Goal: Find specific page/section

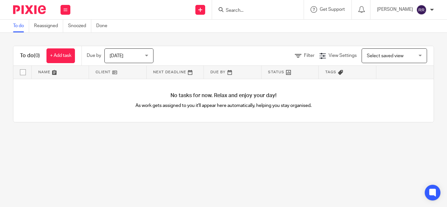
click at [225, 6] on form at bounding box center [260, 10] width 70 height 8
click at [225, 10] on input "Search" at bounding box center [254, 11] width 59 height 6
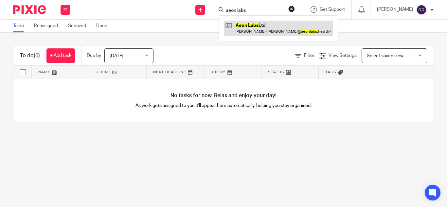
type input "aeon labs"
click at [232, 29] on link at bounding box center [278, 28] width 109 height 15
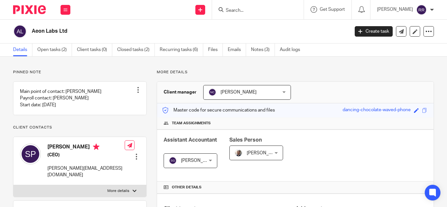
scroll to position [216, 0]
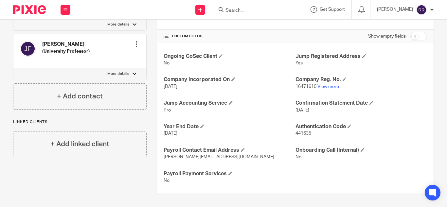
click at [324, 85] on link "View more" at bounding box center [329, 87] width 22 height 5
click at [231, 11] on input "Search" at bounding box center [254, 11] width 59 height 6
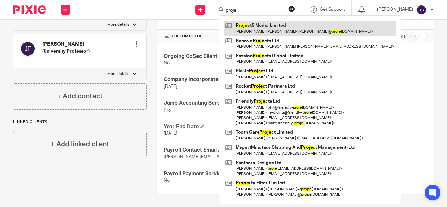
type input "proje"
click at [237, 26] on link at bounding box center [310, 28] width 172 height 15
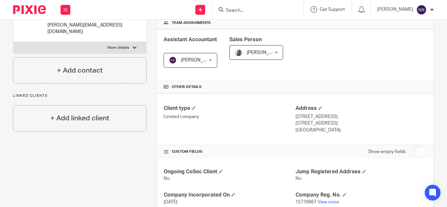
scroll to position [100, 0]
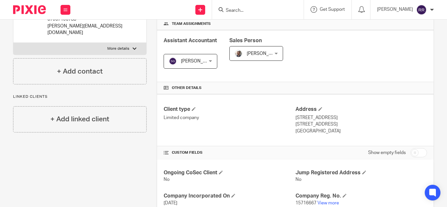
drag, startPoint x: 234, startPoint y: 15, endPoint x: 220, endPoint y: 8, distance: 14.6
click at [220, 8] on div at bounding box center [258, 9] width 92 height 19
click at [225, 8] on input "Search" at bounding box center [254, 11] width 59 height 6
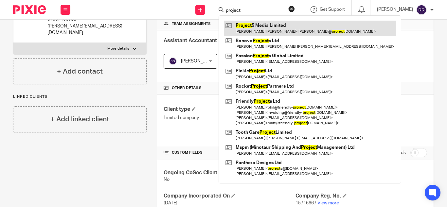
type input "project"
click at [241, 28] on link at bounding box center [310, 28] width 172 height 15
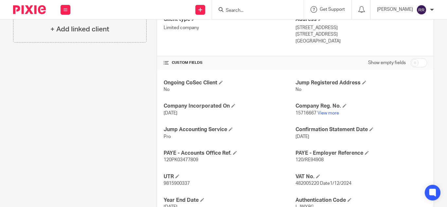
scroll to position [190, 0]
click at [327, 114] on link "View more" at bounding box center [329, 113] width 22 height 5
